Goal: Use online tool/utility: Use online tool/utility

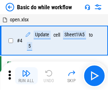
click at [26, 75] on img "button" at bounding box center [26, 73] width 8 height 8
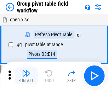
click at [26, 75] on img "button" at bounding box center [26, 73] width 8 height 8
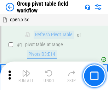
scroll to position [365, 0]
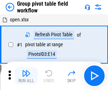
click at [26, 75] on img "button" at bounding box center [26, 73] width 8 height 8
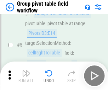
scroll to position [365, 0]
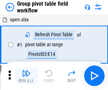
click at [26, 75] on img "button" at bounding box center [26, 73] width 8 height 8
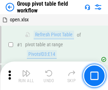
scroll to position [365, 0]
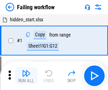
click at [26, 75] on img "button" at bounding box center [26, 73] width 8 height 8
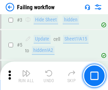
scroll to position [150, 0]
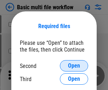
click at [74, 65] on span "Open" at bounding box center [74, 66] width 12 height 6
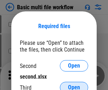
click at [74, 84] on span "Open" at bounding box center [74, 87] width 12 height 6
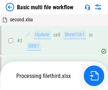
scroll to position [157, 0]
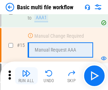
click at [26, 75] on img "button" at bounding box center [26, 73] width 8 height 8
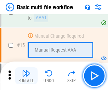
scroll to position [471, 0]
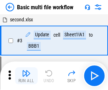
click at [26, 75] on img "button" at bounding box center [26, 73] width 8 height 8
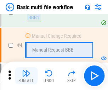
click at [26, 75] on img "button" at bounding box center [26, 73] width 8 height 8
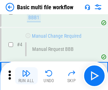
click at [26, 75] on img "button" at bounding box center [26, 73] width 8 height 8
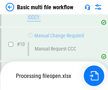
scroll to position [331, 0]
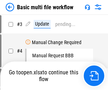
scroll to position [29, 0]
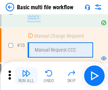
click at [26, 75] on img "button" at bounding box center [26, 73] width 8 height 8
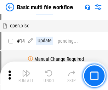
click at [26, 75] on img "button" at bounding box center [26, 73] width 8 height 8
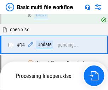
scroll to position [370, 0]
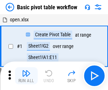
click at [26, 75] on img "button" at bounding box center [26, 73] width 8 height 8
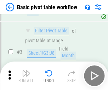
scroll to position [169, 0]
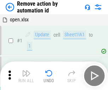
scroll to position [26, 0]
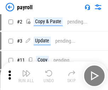
click at [26, 75] on img "button" at bounding box center [26, 73] width 8 height 8
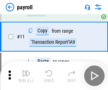
scroll to position [51, 0]
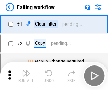
click at [26, 75] on img "button" at bounding box center [26, 73] width 8 height 8
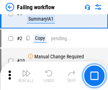
scroll to position [114, 0]
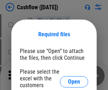
scroll to position [77, 0]
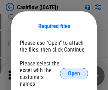
click at [74, 70] on span "Open" at bounding box center [74, 73] width 12 height 6
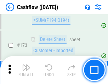
scroll to position [749, 0]
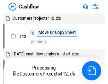
scroll to position [8, 0]
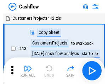
scroll to position [8, 0]
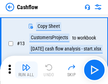
click at [26, 70] on img "button" at bounding box center [26, 67] width 8 height 8
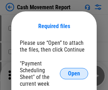
click at [74, 73] on span "Open" at bounding box center [74, 73] width 12 height 6
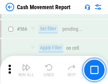
scroll to position [3243, 0]
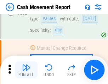
click at [26, 70] on img "button" at bounding box center [26, 67] width 8 height 8
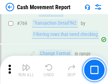
scroll to position [3931, 0]
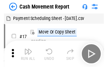
scroll to position [13, 0]
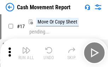
click at [26, 52] on img "button" at bounding box center [26, 50] width 8 height 8
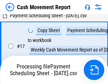
scroll to position [111, 0]
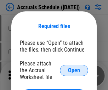
click at [74, 70] on span "Open" at bounding box center [74, 70] width 12 height 6
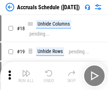
click at [26, 75] on img "button" at bounding box center [26, 73] width 8 height 8
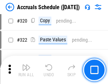
scroll to position [1316, 0]
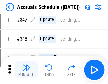
click at [26, 70] on img "button" at bounding box center [26, 67] width 8 height 8
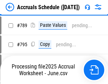
scroll to position [2972, 0]
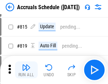
click at [26, 70] on img "button" at bounding box center [26, 67] width 8 height 8
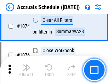
scroll to position [4237, 0]
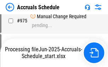
scroll to position [3604, 0]
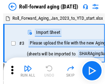
scroll to position [1, 0]
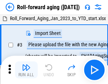
click at [26, 70] on img "button" at bounding box center [26, 67] width 8 height 8
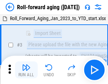
click at [26, 70] on img "button" at bounding box center [26, 67] width 8 height 8
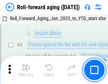
scroll to position [46, 0]
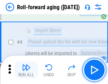
click at [26, 70] on img "button" at bounding box center [26, 67] width 8 height 8
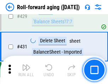
scroll to position [2453, 0]
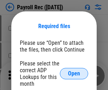
click at [74, 73] on span "Open" at bounding box center [74, 73] width 12 height 6
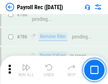
scroll to position [4423, 0]
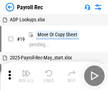
click at [26, 75] on img "button" at bounding box center [26, 73] width 8 height 8
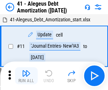
click at [26, 75] on img "button" at bounding box center [26, 73] width 8 height 8
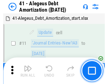
scroll to position [87, 0]
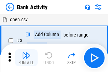
click at [26, 58] on img "button" at bounding box center [26, 55] width 8 height 8
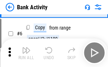
scroll to position [37, 0]
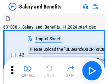
scroll to position [10, 0]
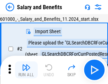
click at [26, 70] on img "button" at bounding box center [26, 67] width 8 height 8
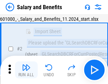
click at [26, 70] on img "button" at bounding box center [26, 67] width 8 height 8
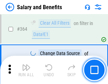
scroll to position [3332, 0]
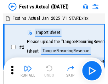
scroll to position [9, 0]
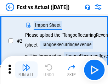
click at [26, 70] on img "button" at bounding box center [26, 67] width 8 height 8
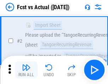
click at [26, 70] on img "button" at bounding box center [26, 67] width 8 height 8
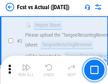
scroll to position [66, 0]
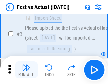
click at [26, 70] on img "button" at bounding box center [26, 67] width 8 height 8
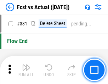
scroll to position [3387, 0]
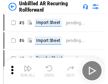
scroll to position [15, 0]
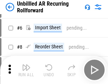
click at [26, 70] on img "button" at bounding box center [26, 67] width 8 height 8
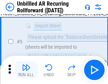
click at [26, 70] on img "button" at bounding box center [26, 67] width 8 height 8
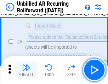
scroll to position [67, 0]
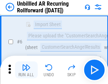
click at [26, 70] on img "button" at bounding box center [26, 67] width 8 height 8
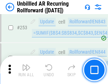
scroll to position [2403, 0]
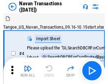
scroll to position [11, 0]
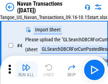
click at [26, 70] on img "button" at bounding box center [26, 67] width 8 height 8
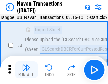
click at [26, 70] on img "button" at bounding box center [26, 67] width 8 height 8
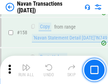
scroll to position [2294, 0]
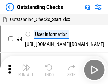
click at [26, 70] on img "button" at bounding box center [26, 67] width 8 height 8
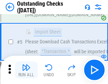
click at [26, 70] on img "button" at bounding box center [26, 67] width 8 height 8
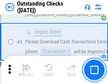
scroll to position [74, 0]
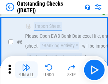
click at [26, 70] on img "button" at bounding box center [26, 67] width 8 height 8
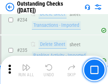
scroll to position [2148, 0]
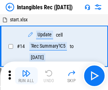
click at [26, 75] on img "button" at bounding box center [26, 73] width 8 height 8
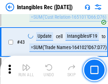
scroll to position [276, 0]
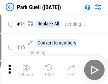
click at [26, 70] on img "button" at bounding box center [26, 67] width 8 height 8
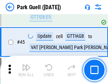
scroll to position [885, 0]
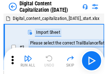
scroll to position [21, 0]
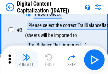
click at [26, 59] on img "button" at bounding box center [26, 57] width 8 height 8
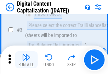
click at [26, 59] on img "button" at bounding box center [26, 57] width 8 height 8
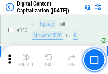
scroll to position [750, 0]
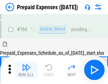
click at [26, 70] on img "button" at bounding box center [26, 67] width 8 height 8
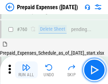
scroll to position [1961, 0]
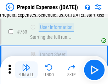
click at [26, 70] on img "button" at bounding box center [26, 67] width 8 height 8
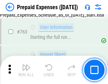
scroll to position [2003, 0]
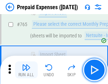
click at [26, 70] on img "button" at bounding box center [26, 67] width 8 height 8
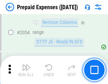
scroll to position [7395, 0]
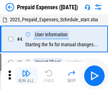
click at [26, 75] on img "button" at bounding box center [26, 73] width 8 height 8
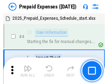
scroll to position [31, 0]
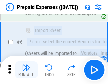
click at [26, 70] on img "button" at bounding box center [26, 67] width 8 height 8
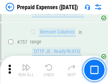
scroll to position [2521, 0]
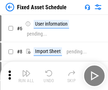
click at [26, 75] on img "button" at bounding box center [26, 73] width 8 height 8
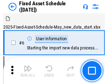
scroll to position [38, 0]
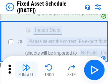
click at [26, 70] on img "button" at bounding box center [26, 67] width 8 height 8
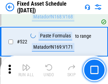
scroll to position [2459, 0]
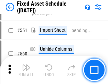
click at [26, 70] on img "button" at bounding box center [26, 67] width 8 height 8
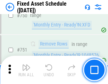
scroll to position [3449, 0]
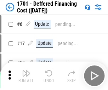
click at [26, 75] on img "button" at bounding box center [26, 73] width 8 height 8
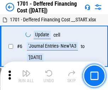
scroll to position [85, 0]
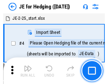
scroll to position [1, 0]
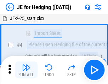
click at [26, 70] on img "button" at bounding box center [26, 67] width 8 height 8
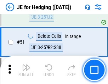
scroll to position [458, 0]
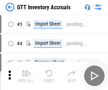
click at [26, 70] on img "button" at bounding box center [26, 73] width 8 height 8
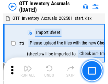
scroll to position [1, 0]
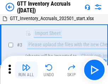
click at [26, 70] on img "button" at bounding box center [26, 67] width 8 height 8
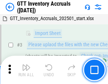
scroll to position [46, 0]
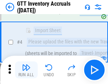
click at [26, 70] on img "button" at bounding box center [26, 67] width 8 height 8
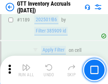
scroll to position [5777, 0]
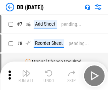
click at [26, 75] on img "button" at bounding box center [26, 73] width 8 height 8
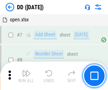
scroll to position [68, 0]
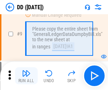
click at [26, 75] on img "button" at bounding box center [26, 73] width 8 height 8
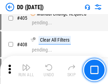
scroll to position [3165, 0]
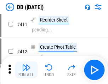
click at [26, 70] on img "button" at bounding box center [26, 67] width 8 height 8
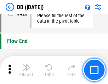
scroll to position [3386, 0]
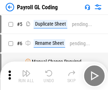
click at [26, 75] on img "button" at bounding box center [26, 73] width 8 height 8
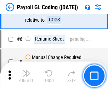
scroll to position [85, 0]
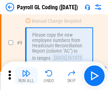
click at [26, 75] on img "button" at bounding box center [26, 73] width 8 height 8
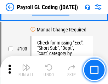
scroll to position [1660, 0]
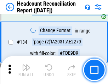
scroll to position [850, 0]
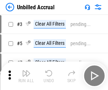
click at [26, 75] on img "button" at bounding box center [26, 73] width 8 height 8
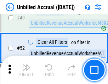
scroll to position [642, 0]
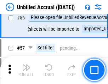
click at [26, 70] on img "button" at bounding box center [26, 67] width 8 height 8
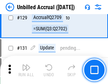
scroll to position [2107, 0]
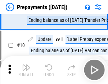
scroll to position [44, 0]
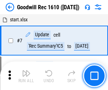
scroll to position [121, 0]
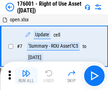
click at [26, 75] on img "button" at bounding box center [26, 73] width 8 height 8
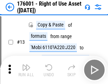
scroll to position [46, 0]
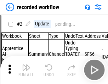
click at [26, 70] on img "button" at bounding box center [26, 67] width 8 height 8
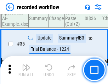
scroll to position [2211, 0]
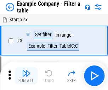
click at [26, 75] on img "button" at bounding box center [26, 73] width 8 height 8
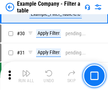
scroll to position [647, 0]
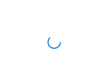
scroll to position [11, 0]
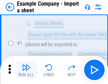
click at [26, 70] on img "button" at bounding box center [26, 67] width 8 height 8
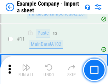
scroll to position [156, 0]
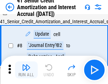
click at [26, 70] on img "button" at bounding box center [26, 67] width 8 height 8
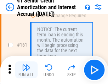
click at [26, 70] on img "button" at bounding box center [26, 67] width 8 height 8
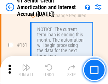
scroll to position [757, 0]
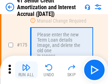
click at [26, 70] on img "button" at bounding box center [26, 67] width 8 height 8
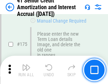
scroll to position [828, 0]
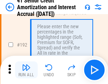
click at [26, 70] on img "button" at bounding box center [26, 67] width 8 height 8
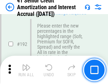
scroll to position [903, 0]
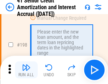
click at [26, 70] on img "button" at bounding box center [26, 67] width 8 height 8
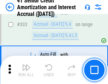
scroll to position [1807, 0]
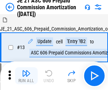
click at [26, 70] on img "button" at bounding box center [26, 73] width 8 height 8
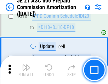
scroll to position [1321, 0]
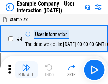
click at [26, 70] on img "button" at bounding box center [26, 67] width 8 height 8
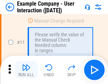
click at [26, 70] on img "button" at bounding box center [26, 67] width 8 height 8
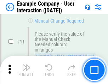
scroll to position [153, 0]
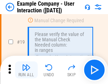
click at [26, 70] on img "button" at bounding box center [26, 67] width 8 height 8
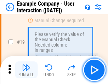
click at [26, 70] on img "button" at bounding box center [26, 67] width 8 height 8
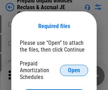
click at [74, 70] on span "Open" at bounding box center [74, 70] width 12 height 6
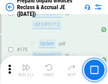
scroll to position [955, 0]
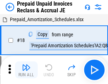
click at [26, 70] on img "button" at bounding box center [26, 67] width 8 height 8
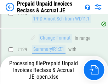
scroll to position [616, 0]
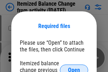
click at [74, 67] on span "Open" at bounding box center [74, 70] width 12 height 6
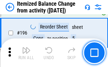
scroll to position [1362, 0]
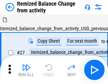
scroll to position [11, 0]
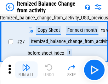
click at [26, 70] on img "button" at bounding box center [26, 67] width 8 height 8
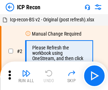
scroll to position [3, 0]
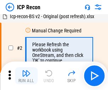
click at [26, 75] on img "button" at bounding box center [26, 73] width 8 height 8
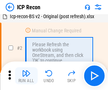
click at [26, 75] on img "button" at bounding box center [26, 73] width 8 height 8
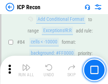
scroll to position [693, 0]
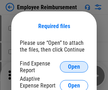
click at [74, 67] on span "Open" at bounding box center [74, 67] width 12 height 6
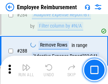
scroll to position [1923, 0]
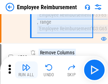
click at [26, 70] on img "button" at bounding box center [26, 67] width 8 height 8
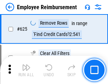
scroll to position [4236, 0]
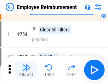
click at [26, 70] on img "button" at bounding box center [26, 67] width 8 height 8
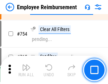
click at [26, 70] on img "button" at bounding box center [26, 67] width 8 height 8
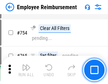
scroll to position [4964, 0]
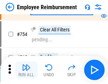
click at [26, 70] on img "button" at bounding box center [26, 67] width 8 height 8
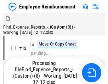
scroll to position [24, 0]
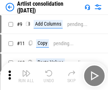
click at [26, 75] on img "button" at bounding box center [26, 73] width 8 height 8
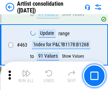
scroll to position [3098, 0]
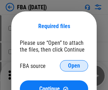
click at [74, 65] on span "Open" at bounding box center [74, 66] width 12 height 6
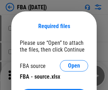
scroll to position [27, 0]
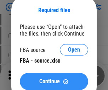
click at [54, 81] on span "Continue" at bounding box center [49, 81] width 21 height 6
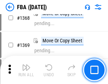
scroll to position [7598, 0]
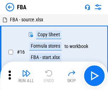
scroll to position [7, 0]
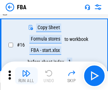
click at [26, 75] on img "button" at bounding box center [26, 73] width 8 height 8
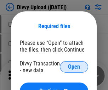
click at [74, 67] on span "Open" at bounding box center [74, 67] width 12 height 6
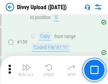
scroll to position [733, 0]
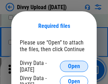
click at [74, 67] on span "Open" at bounding box center [74, 67] width 12 height 6
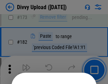
scroll to position [794, 0]
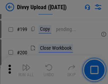
scroll to position [1029, 0]
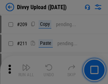
scroll to position [1202, 0]
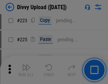
scroll to position [1412, 0]
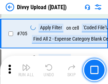
scroll to position [4840, 0]
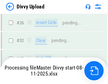
scroll to position [733, 0]
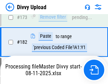
scroll to position [797, 0]
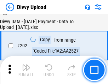
scroll to position [1145, 0]
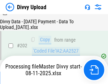
scroll to position [1145, 0]
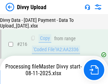
scroll to position [1457, 0]
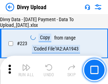
scroll to position [1613, 0]
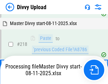
scroll to position [1493, 0]
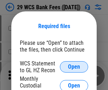
click at [74, 67] on span "Open" at bounding box center [74, 67] width 12 height 6
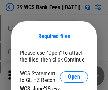
scroll to position [10, 0]
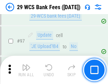
scroll to position [689, 0]
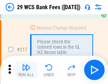
click at [26, 70] on img "button" at bounding box center [26, 67] width 8 height 8
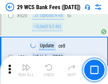
scroll to position [3651, 0]
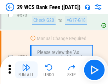
click at [26, 70] on img "button" at bounding box center [26, 67] width 8 height 8
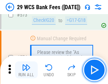
scroll to position [3918, 0]
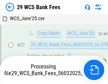
scroll to position [141, 0]
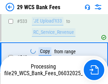
scroll to position [3869, 0]
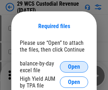
click at [74, 67] on span "Open" at bounding box center [74, 67] width 12 height 6
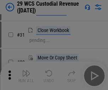
scroll to position [152, 0]
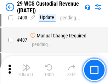
scroll to position [3277, 0]
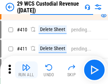
click at [26, 70] on img "button" at bounding box center [26, 67] width 8 height 8
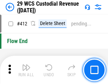
scroll to position [3379, 0]
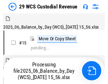
scroll to position [17, 0]
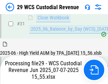
scroll to position [363, 0]
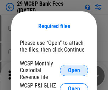
click at [74, 70] on span "Open" at bounding box center [74, 70] width 12 height 6
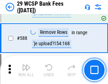
scroll to position [2785, 0]
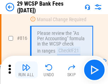
click at [26, 70] on img "button" at bounding box center [26, 67] width 8 height 8
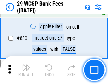
scroll to position [4489, 0]
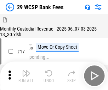
click at [26, 70] on img "button" at bounding box center [26, 73] width 8 height 8
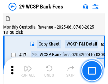
scroll to position [17, 0]
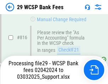
scroll to position [4284, 0]
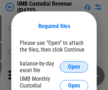
click at [74, 67] on span "Open" at bounding box center [74, 67] width 12 height 6
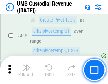
scroll to position [2886, 0]
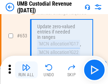
click at [26, 70] on img "button" at bounding box center [26, 67] width 8 height 8
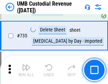
scroll to position [4326, 0]
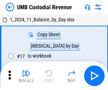
scroll to position [5, 0]
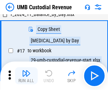
click at [26, 75] on img "button" at bounding box center [26, 73] width 8 height 8
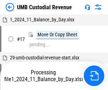
scroll to position [5, 0]
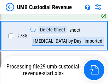
scroll to position [4310, 0]
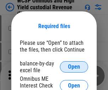
click at [74, 67] on span "Open" at bounding box center [74, 67] width 12 height 6
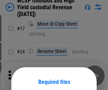
scroll to position [56, 0]
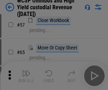
scroll to position [308, 0]
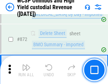
scroll to position [5988, 0]
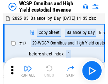
scroll to position [4, 0]
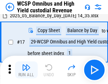
click at [26, 70] on img "button" at bounding box center [26, 67] width 8 height 8
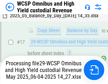
scroll to position [147, 0]
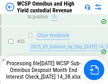
scroll to position [350, 0]
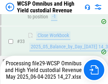
scroll to position [314, 0]
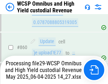
scroll to position [5971, 0]
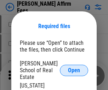
click at [74, 67] on span "Open" at bounding box center [74, 70] width 12 height 6
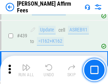
scroll to position [1627, 0]
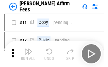
scroll to position [7, 0]
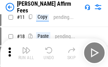
click at [26, 52] on img "button" at bounding box center [26, 50] width 8 height 8
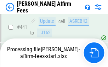
scroll to position [1855, 0]
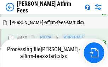
scroll to position [1497, 0]
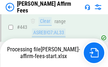
scroll to position [1855, 0]
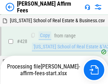
scroll to position [1566, 0]
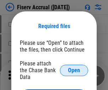
click at [74, 67] on span "Open" at bounding box center [74, 70] width 12 height 6
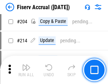
scroll to position [1826, 0]
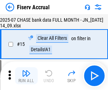
click at [26, 75] on img "button" at bounding box center [26, 73] width 8 height 8
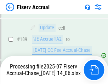
scroll to position [1818, 0]
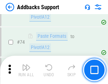
scroll to position [515, 0]
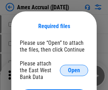
click at [74, 70] on span "Open" at bounding box center [74, 70] width 12 height 6
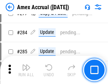
scroll to position [1842, 0]
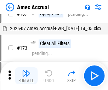
click at [26, 75] on img "button" at bounding box center [26, 73] width 8 height 8
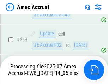
scroll to position [1979, 0]
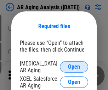
click at [74, 65] on span "Open" at bounding box center [74, 67] width 12 height 6
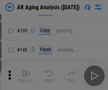
scroll to position [213, 0]
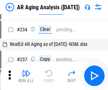
scroll to position [7, 0]
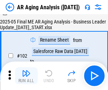
click at [26, 75] on img "button" at bounding box center [26, 73] width 8 height 8
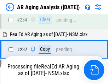
scroll to position [1097, 0]
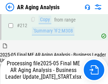
scroll to position [1089, 0]
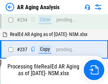
scroll to position [1118, 0]
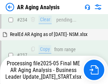
scroll to position [1118, 0]
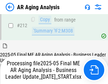
scroll to position [1064, 0]
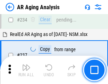
scroll to position [1089, 0]
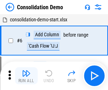
click at [26, 75] on img "button" at bounding box center [26, 73] width 8 height 8
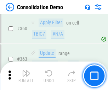
scroll to position [2371, 0]
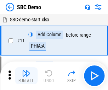
click at [26, 75] on img "button" at bounding box center [26, 73] width 8 height 8
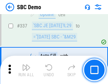
scroll to position [1861, 0]
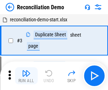
click at [26, 75] on img "button" at bounding box center [26, 73] width 8 height 8
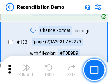
scroll to position [840, 0]
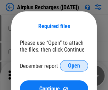
click at [74, 65] on span "Open" at bounding box center [74, 66] width 12 height 6
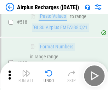
scroll to position [3044, 0]
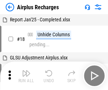
click at [26, 75] on img "button" at bounding box center [26, 73] width 8 height 8
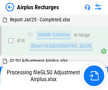
scroll to position [31, 0]
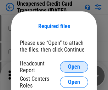
click at [74, 67] on span "Open" at bounding box center [74, 67] width 12 height 6
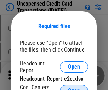
click at [74, 87] on span "Open" at bounding box center [74, 90] width 12 height 6
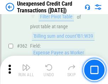
scroll to position [1819, 0]
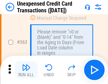
click at [26, 70] on img "button" at bounding box center [26, 67] width 8 height 8
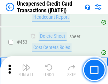
scroll to position [2413, 0]
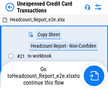
scroll to position [11, 0]
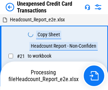
scroll to position [11, 0]
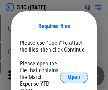
click at [74, 76] on span "Open" at bounding box center [74, 77] width 12 height 6
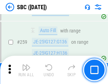
scroll to position [1382, 0]
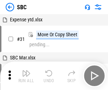
scroll to position [7, 0]
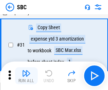
click at [26, 75] on img "button" at bounding box center [26, 73] width 8 height 8
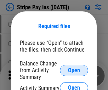
click at [74, 70] on span "Open" at bounding box center [74, 70] width 12 height 6
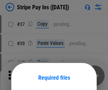
scroll to position [51, 0]
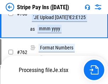
scroll to position [3725, 0]
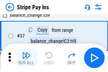
click at [26, 58] on img "button" at bounding box center [26, 55] width 8 height 8
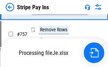
scroll to position [3710, 0]
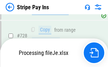
scroll to position [3710, 0]
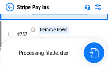
scroll to position [3710, 0]
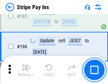
scroll to position [958, 0]
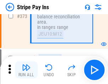
click at [26, 70] on img "button" at bounding box center [26, 67] width 8 height 8
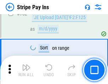
scroll to position [3701, 0]
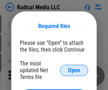
click at [74, 70] on span "Open" at bounding box center [74, 70] width 12 height 6
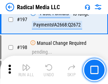
scroll to position [1636, 0]
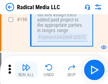
click at [26, 70] on img "button" at bounding box center [26, 67] width 8 height 8
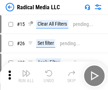
scroll to position [40, 0]
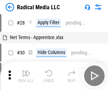
click at [26, 75] on img "button" at bounding box center [26, 73] width 8 height 8
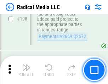
scroll to position [1774, 0]
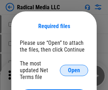
click at [74, 70] on span "Open" at bounding box center [74, 70] width 12 height 6
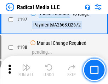
scroll to position [1636, 0]
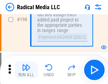
click at [26, 70] on img "button" at bounding box center [26, 67] width 8 height 8
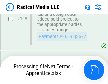
scroll to position [1774, 0]
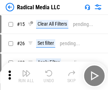
scroll to position [40, 0]
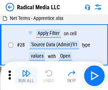
click at [26, 75] on img "button" at bounding box center [26, 73] width 8 height 8
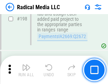
scroll to position [1774, 0]
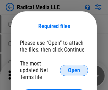
click at [74, 70] on span "Open" at bounding box center [74, 70] width 12 height 6
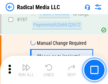
scroll to position [1636, 0]
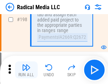
click at [26, 70] on img "button" at bounding box center [26, 67] width 8 height 8
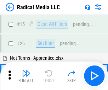
scroll to position [40, 0]
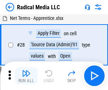
click at [26, 75] on img "button" at bounding box center [26, 73] width 8 height 8
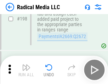
scroll to position [1774, 0]
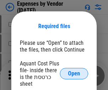
click at [74, 73] on span "Open" at bounding box center [74, 73] width 12 height 6
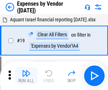
click at [26, 75] on img "button" at bounding box center [26, 73] width 8 height 8
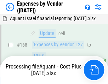
scroll to position [521, 0]
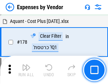
scroll to position [552, 0]
